Goal: Find contact information: Find contact information

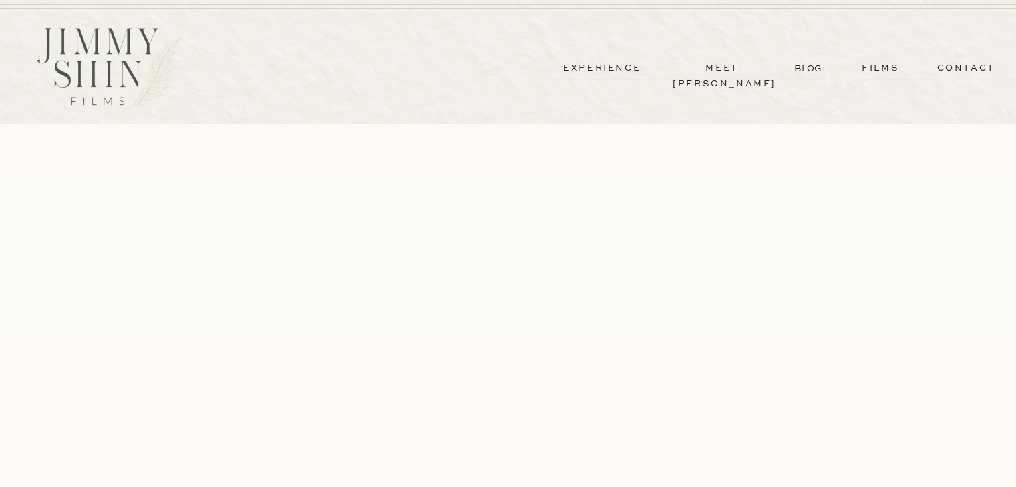
click at [614, 65] on p "experience" at bounding box center [601, 68] width 99 height 15
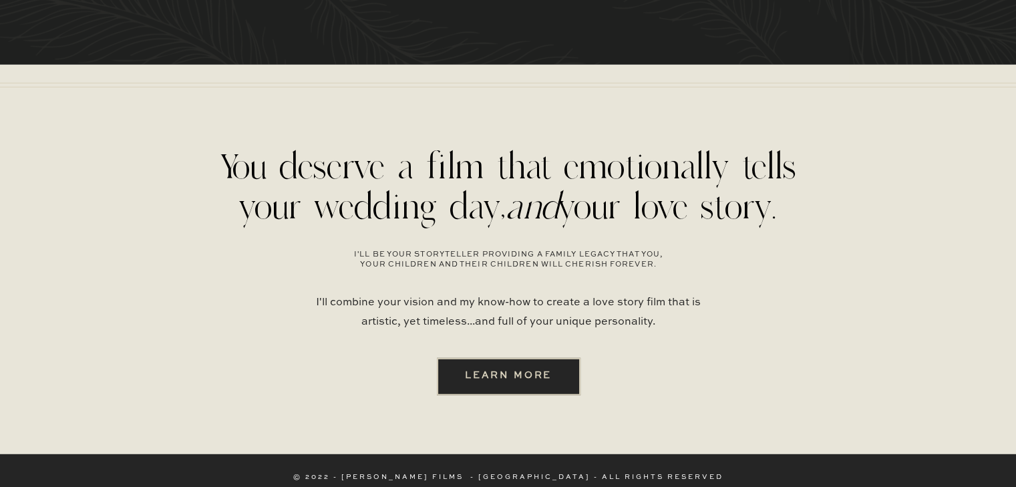
scroll to position [3496, 0]
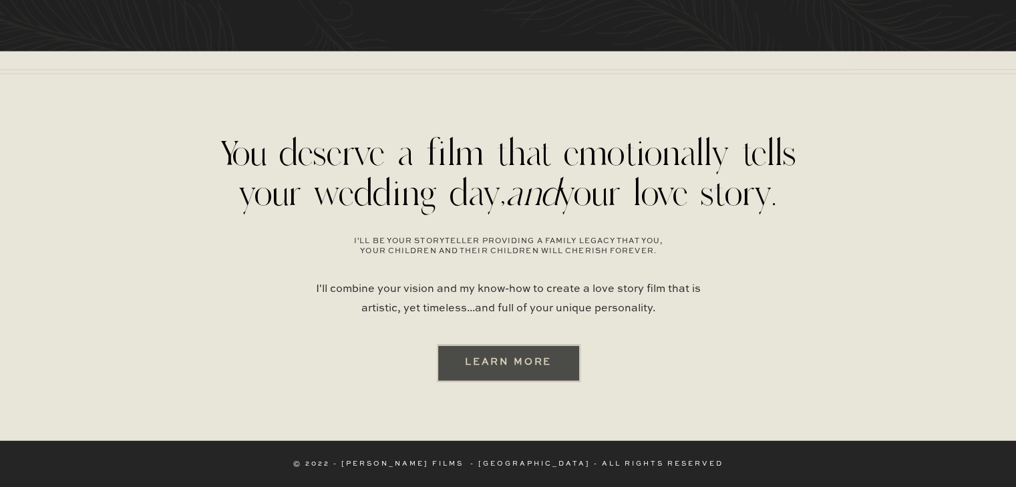
click at [496, 352] on div at bounding box center [509, 363] width 144 height 37
click at [511, 363] on b "learn more" at bounding box center [508, 361] width 87 height 9
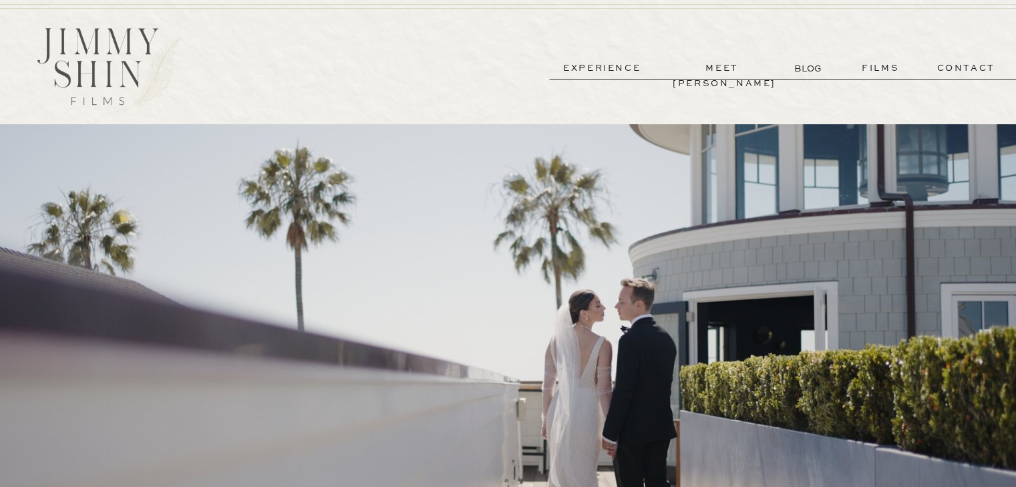
click at [963, 70] on p "contact" at bounding box center [966, 68] width 96 height 15
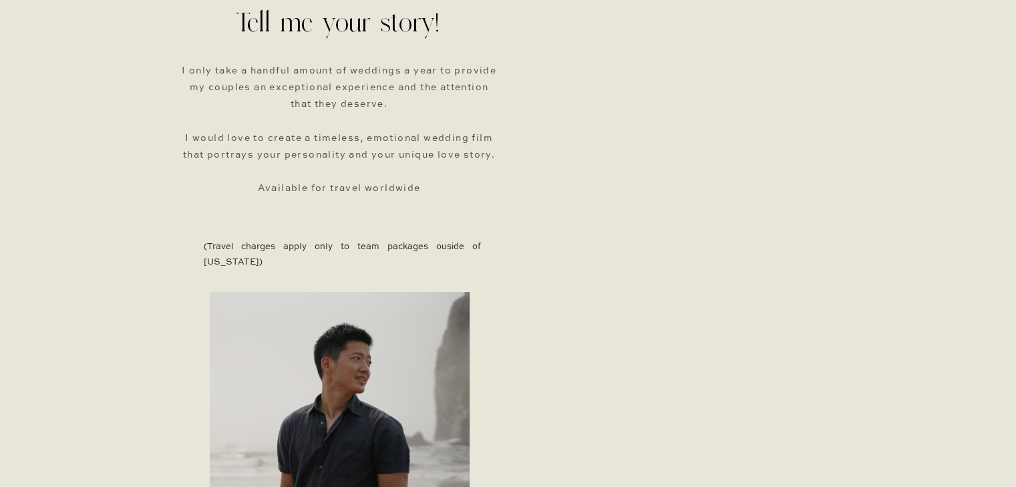
scroll to position [486, 0]
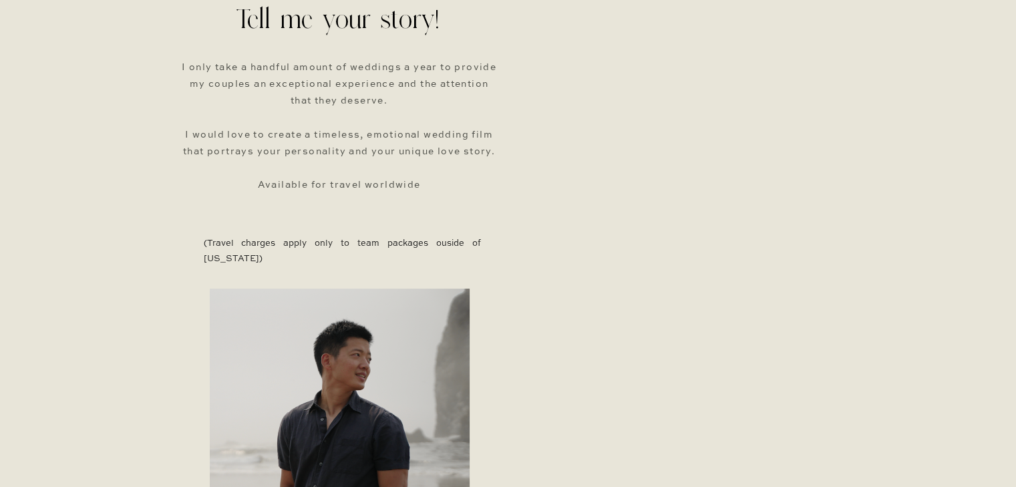
click at [397, 188] on h3 "I only take a handful amount of weddings a year to provide my couples an except…" at bounding box center [339, 128] width 315 height 139
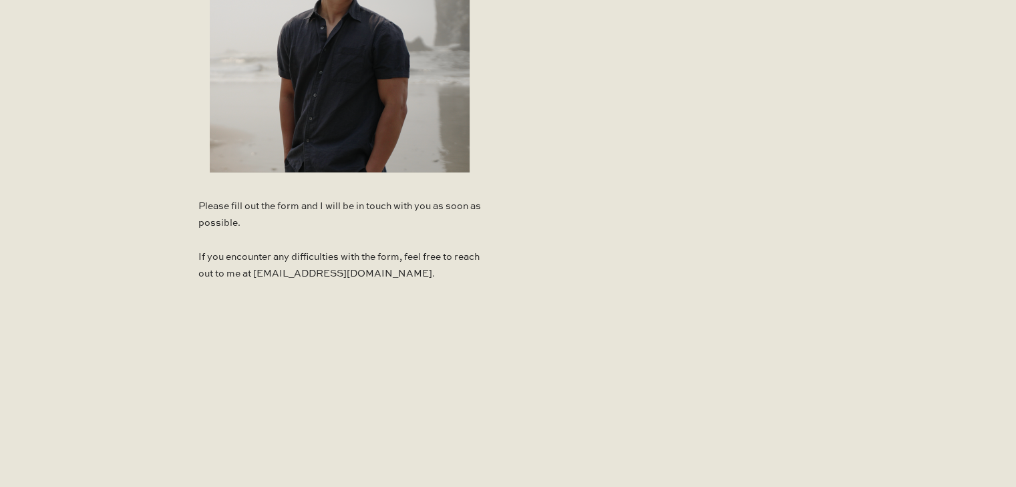
scroll to position [1070, 0]
